Goal: Information Seeking & Learning: Learn about a topic

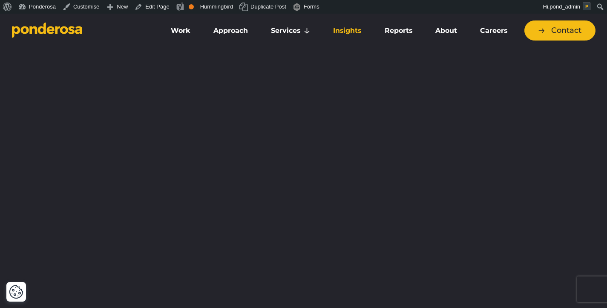
click at [352, 30] on link "Insights" at bounding box center [347, 31] width 48 height 18
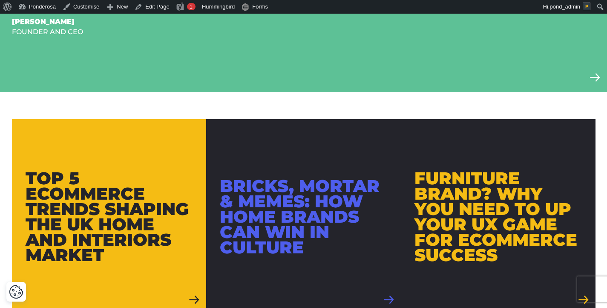
scroll to position [453, 0]
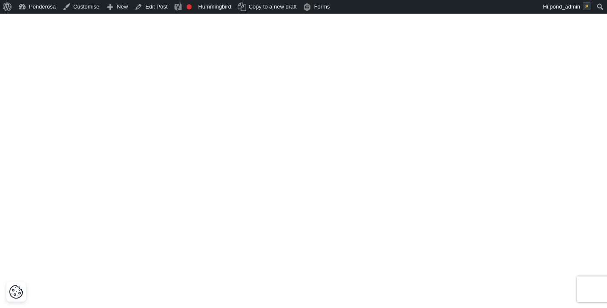
scroll to position [937, 0]
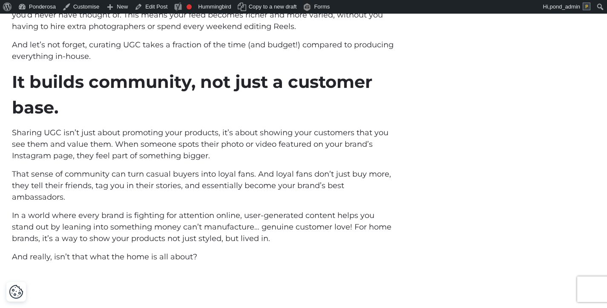
scroll to position [1581, 0]
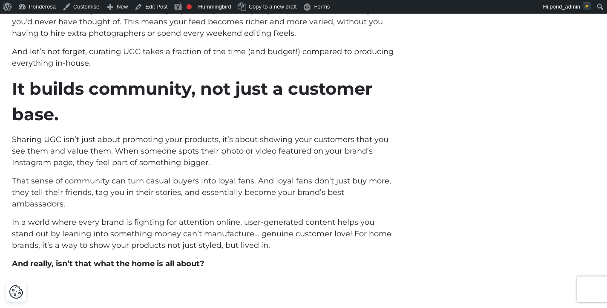
scroll to position [1409, 0]
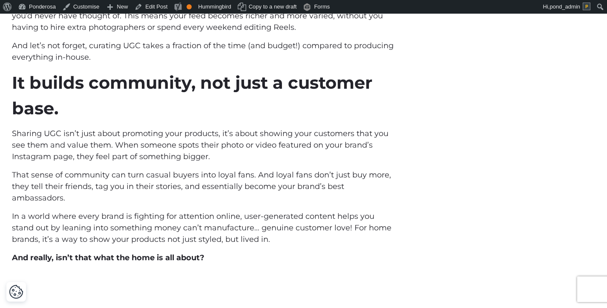
scroll to position [1411, 0]
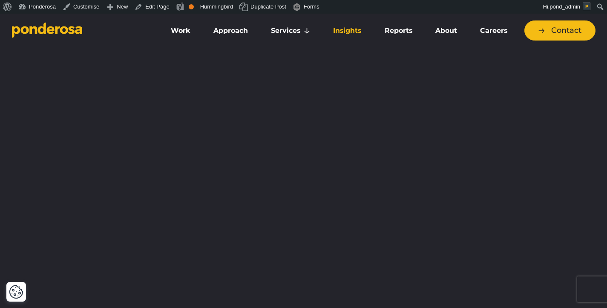
click at [349, 35] on link "Insights" at bounding box center [347, 31] width 48 height 18
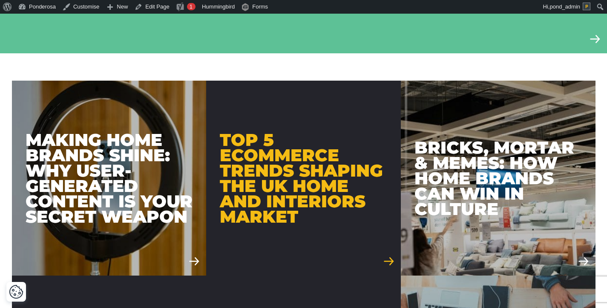
scroll to position [496, 0]
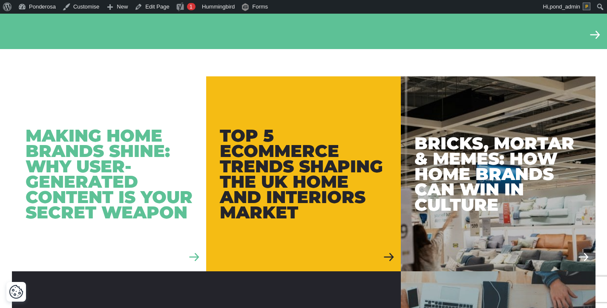
click at [191, 142] on div "Making Home Brands Shine: Why User-Generated Content is Your Secret Weapon" at bounding box center [109, 174] width 167 height 92
